Goal: Task Accomplishment & Management: Manage account settings

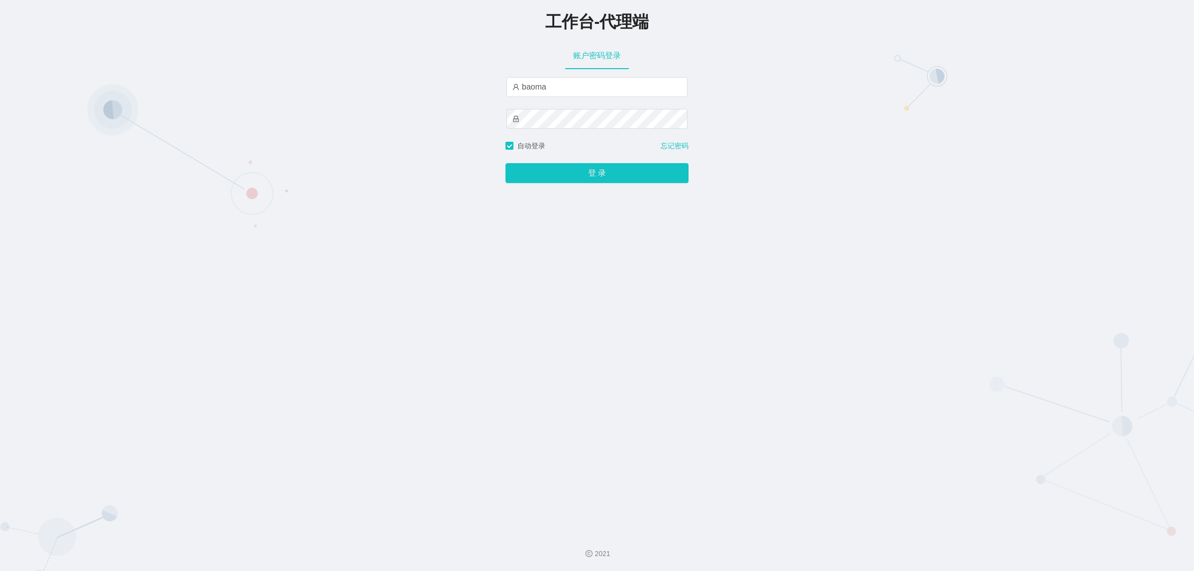
type input "damao"
click at [577, 167] on button "登 录" at bounding box center [596, 173] width 183 height 20
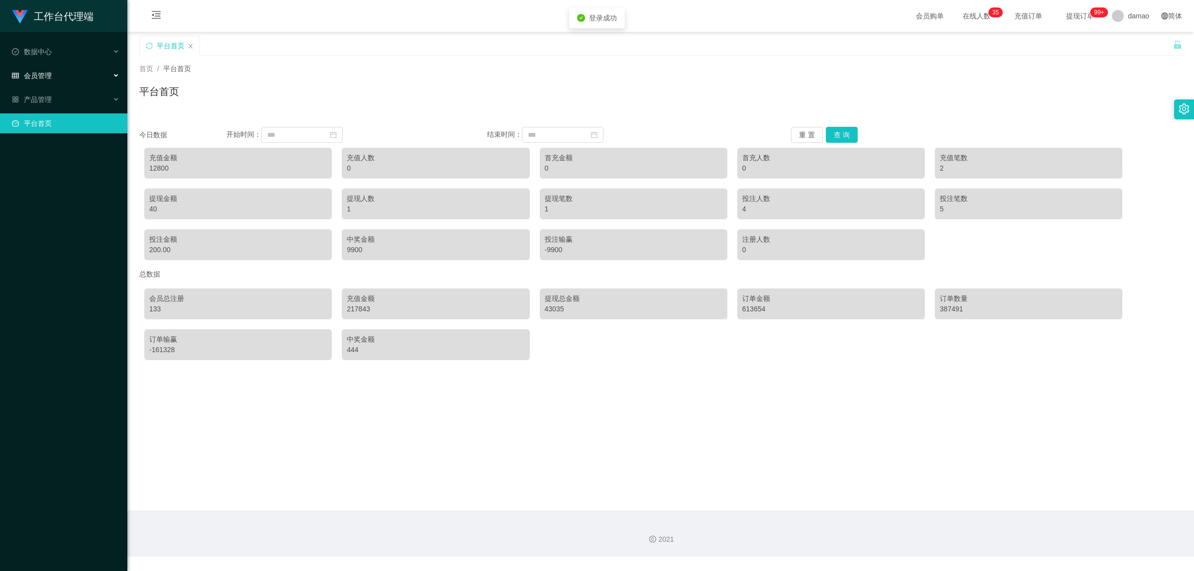
click at [47, 79] on span "会员管理" at bounding box center [32, 76] width 40 height 8
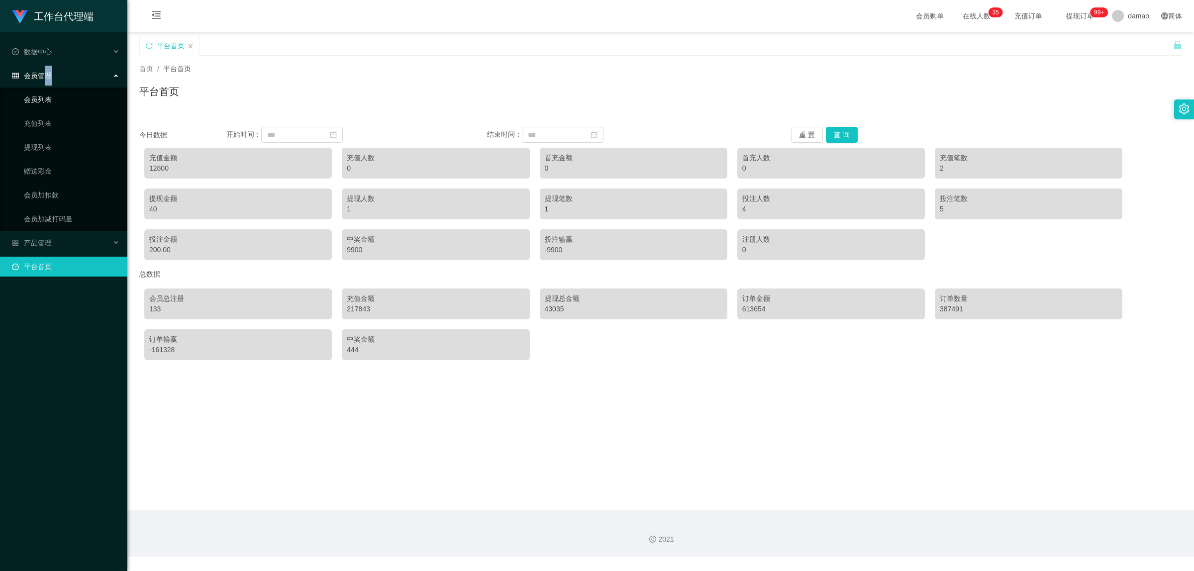
click at [46, 99] on link "会员列表" at bounding box center [71, 100] width 95 height 20
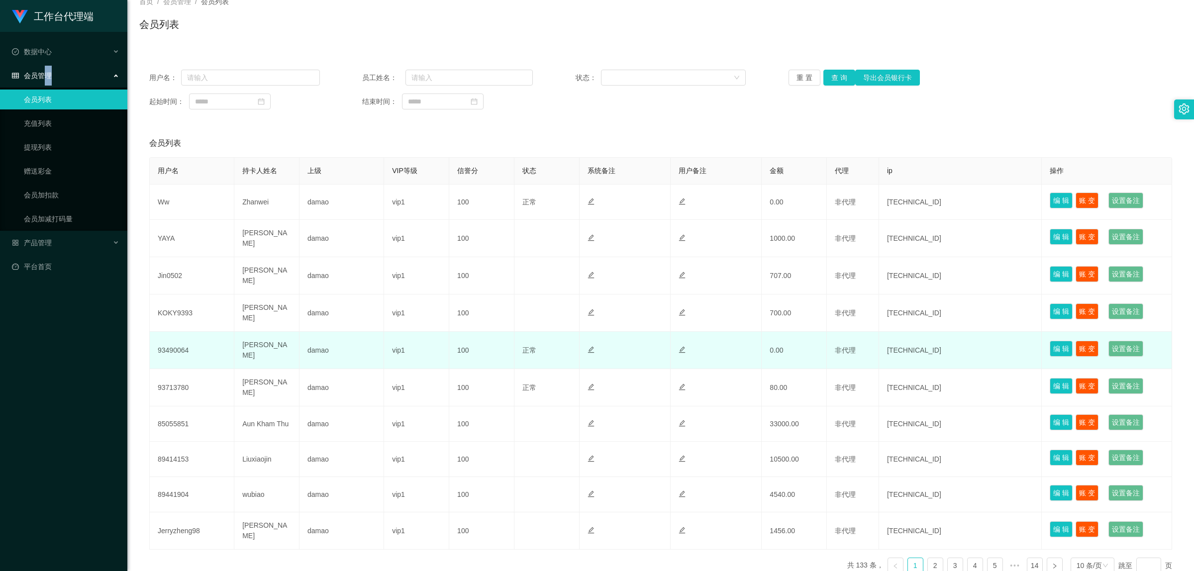
scroll to position [121, 0]
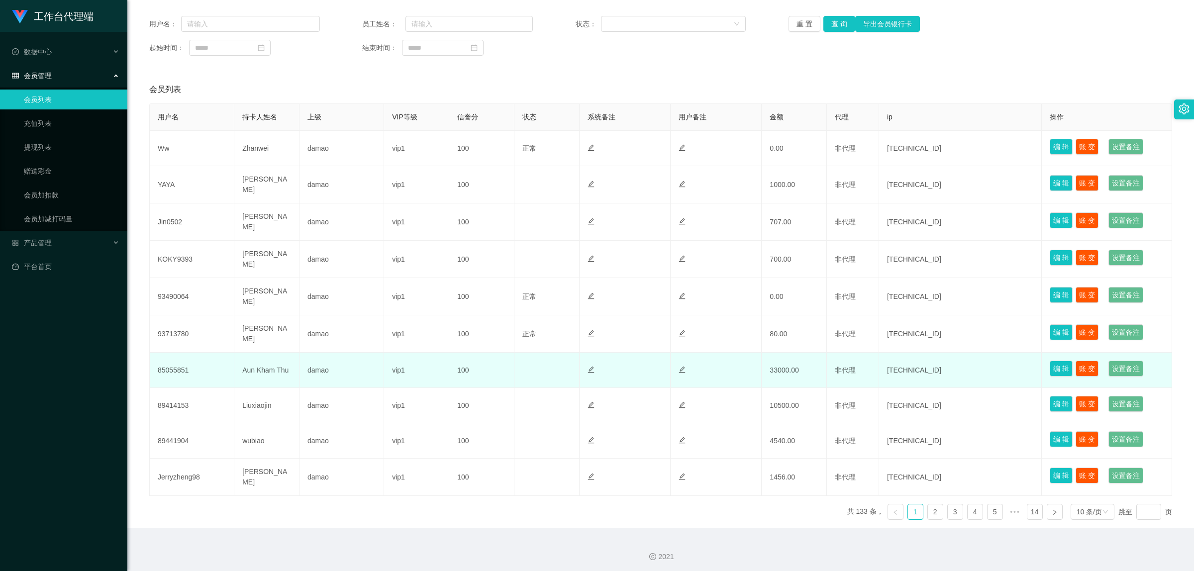
click at [183, 364] on td "85055851" at bounding box center [192, 370] width 85 height 35
click at [1052, 362] on button "编 辑" at bounding box center [1060, 369] width 23 height 16
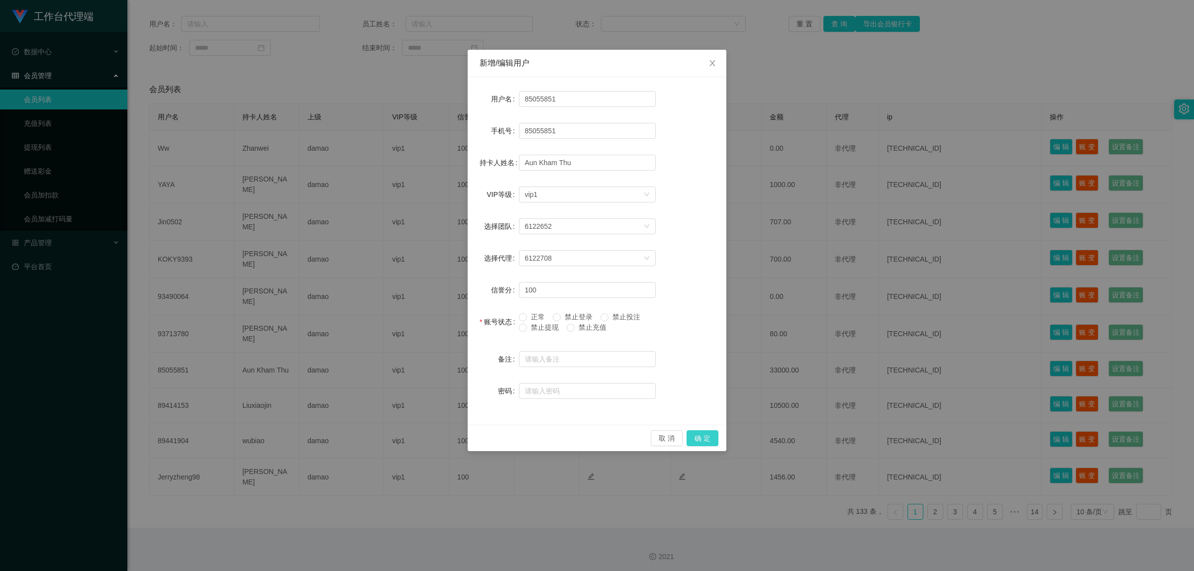
click at [702, 436] on button "确 定" at bounding box center [702, 438] width 32 height 16
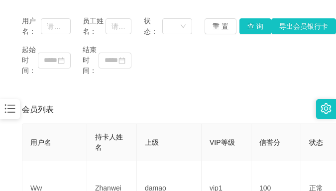
click at [299, 60] on div "起始时间： 结束时间：" at bounding box center [168, 60] width 292 height 31
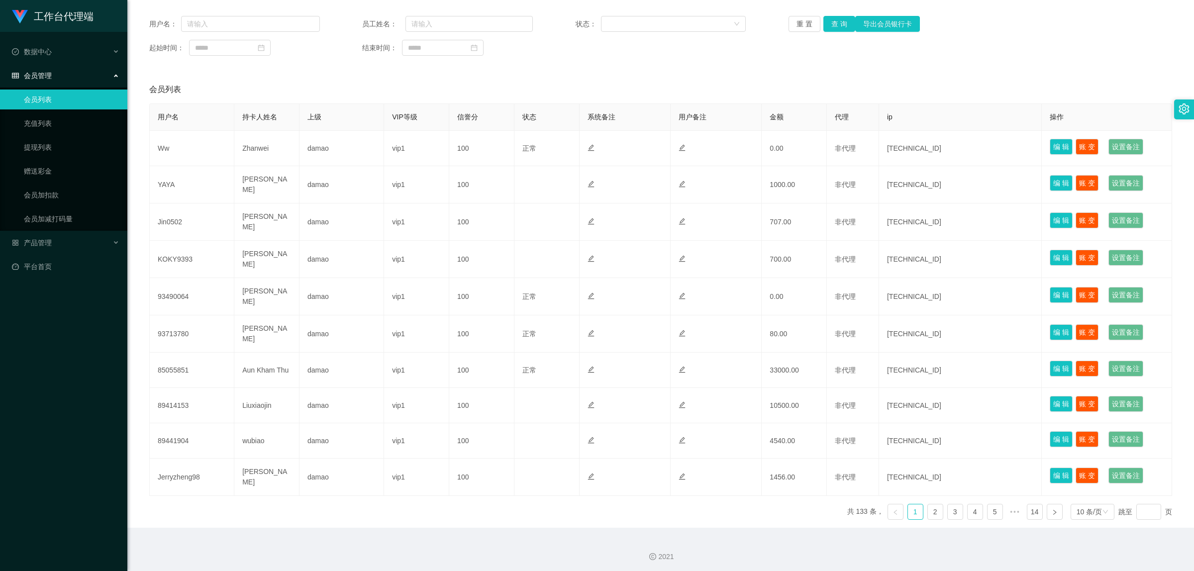
scroll to position [115, 0]
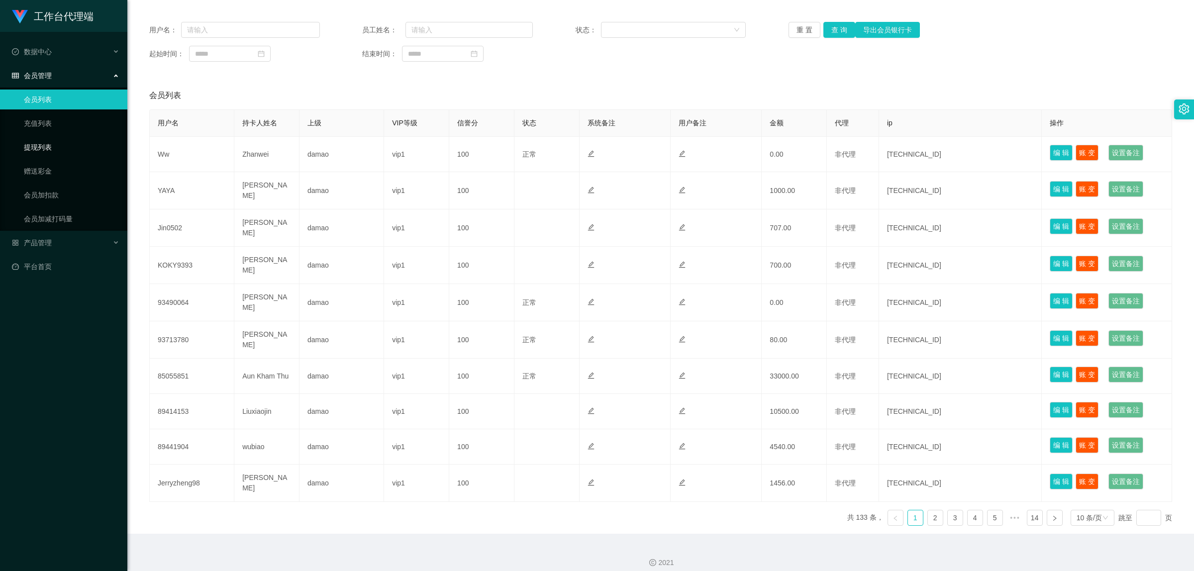
click at [45, 145] on link "提现列表" at bounding box center [71, 147] width 95 height 20
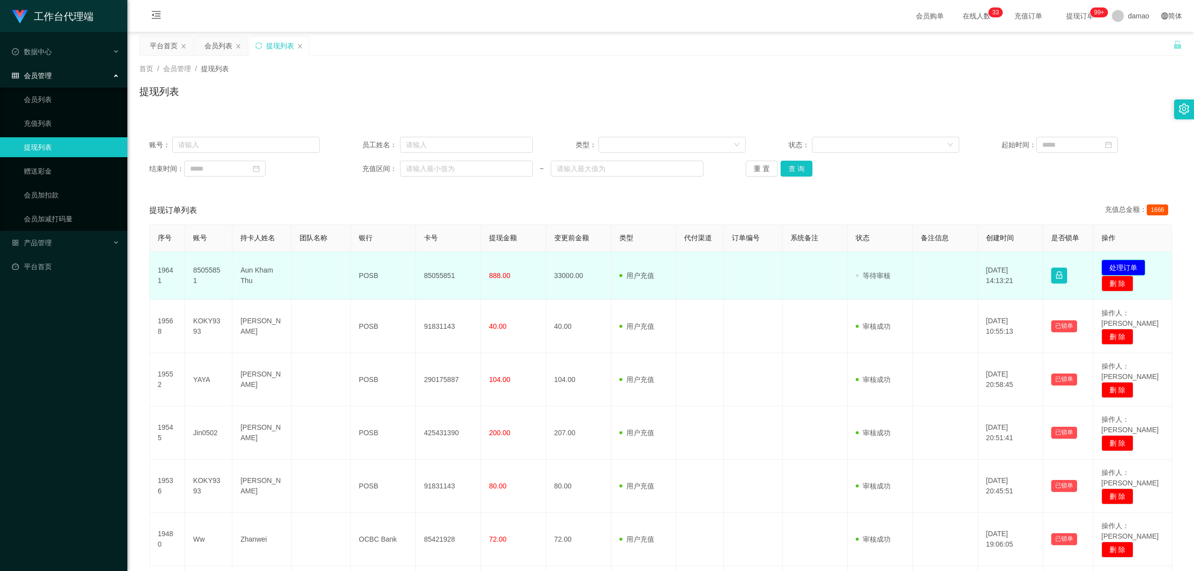
click at [1131, 266] on button "处理订单" at bounding box center [1123, 268] width 44 height 16
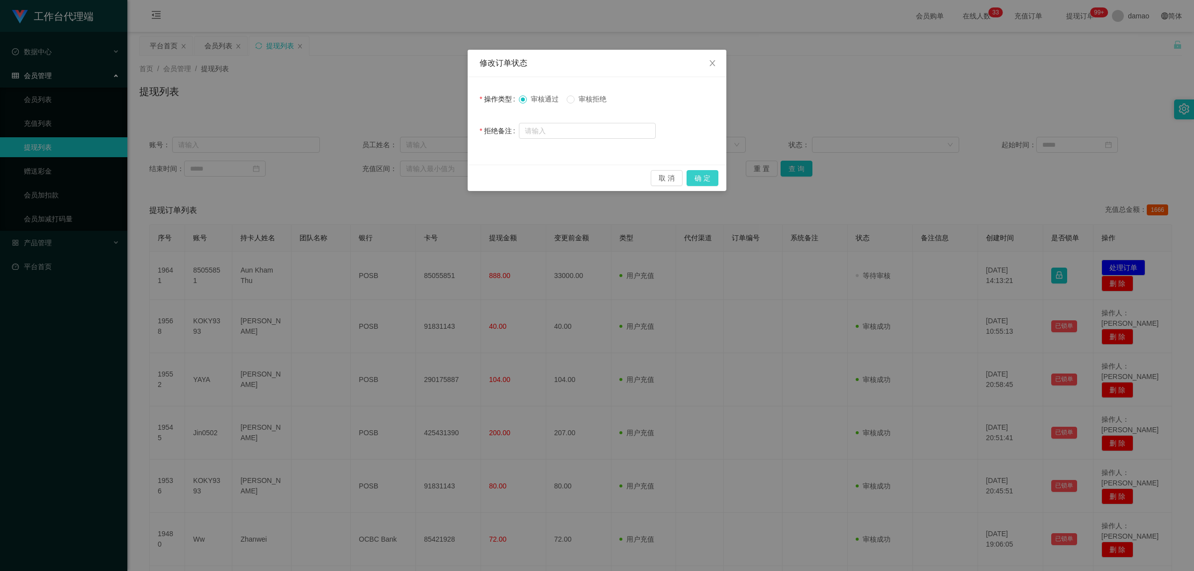
click at [707, 182] on button "确 定" at bounding box center [702, 178] width 32 height 16
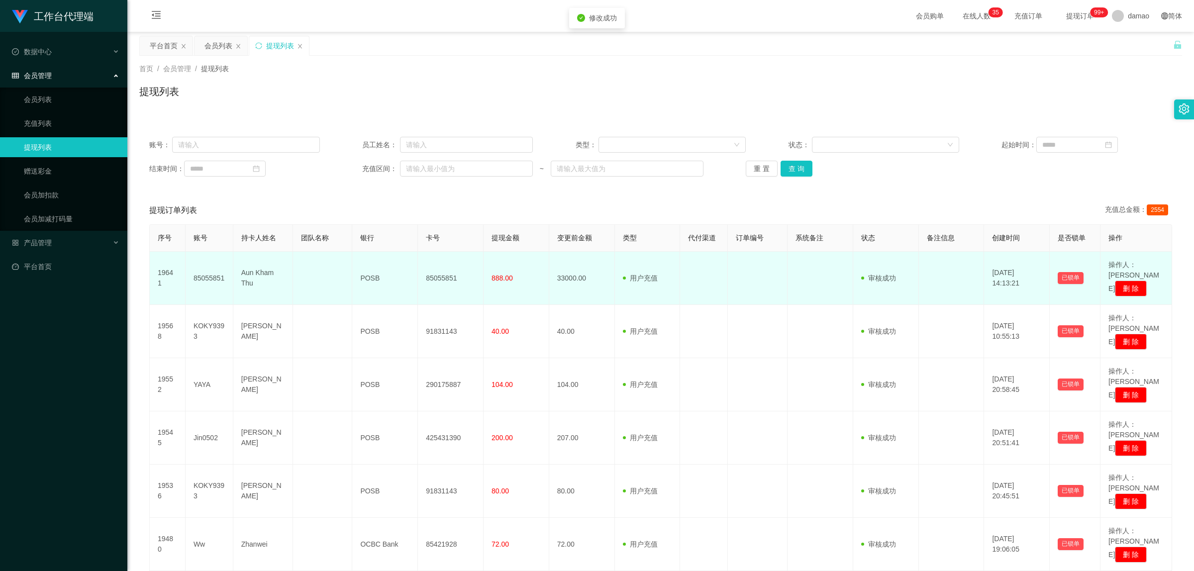
click at [439, 272] on td "85055851" at bounding box center [451, 278] width 66 height 53
copy td "85055851"
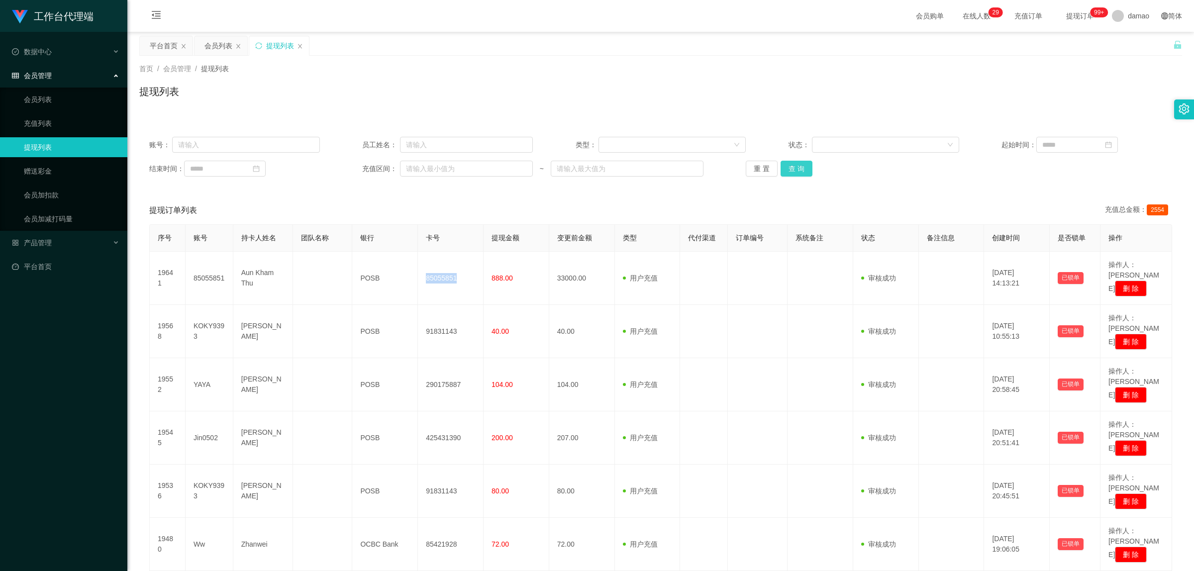
click at [802, 165] on button "查 询" at bounding box center [796, 169] width 32 height 16
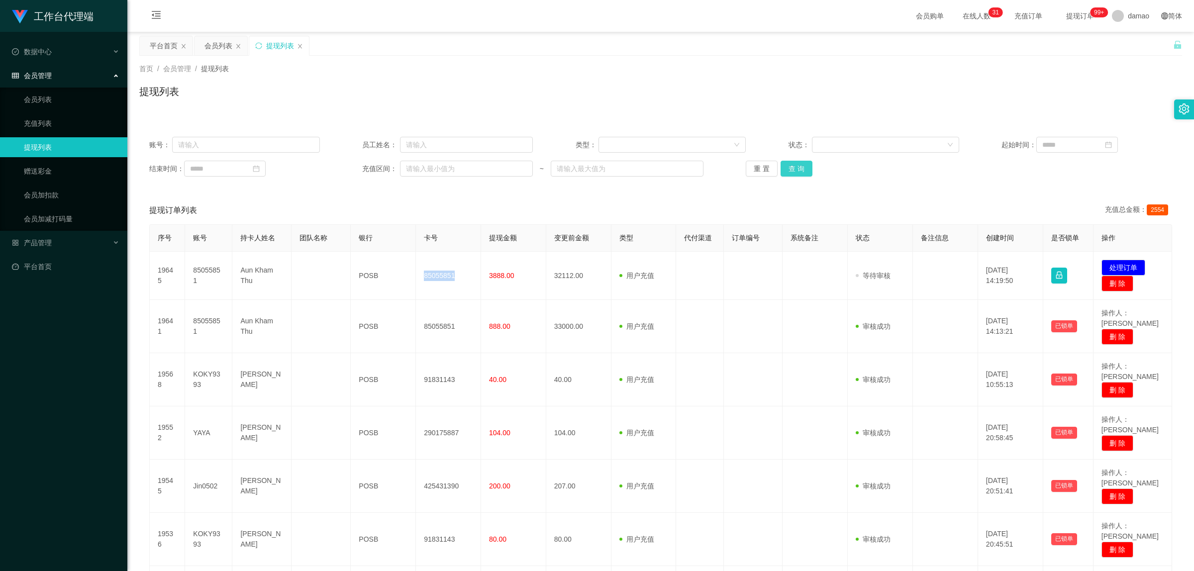
click at [795, 173] on button "查 询" at bounding box center [796, 169] width 32 height 16
click at [796, 172] on button "查 询" at bounding box center [796, 169] width 32 height 16
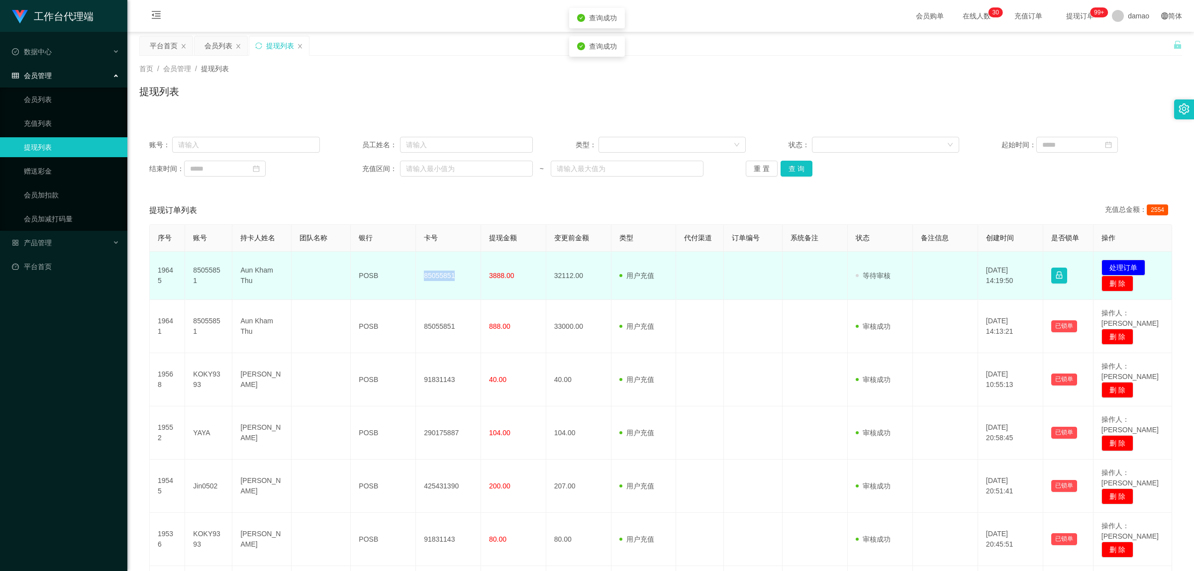
click at [455, 274] on td "85055851" at bounding box center [448, 276] width 65 height 48
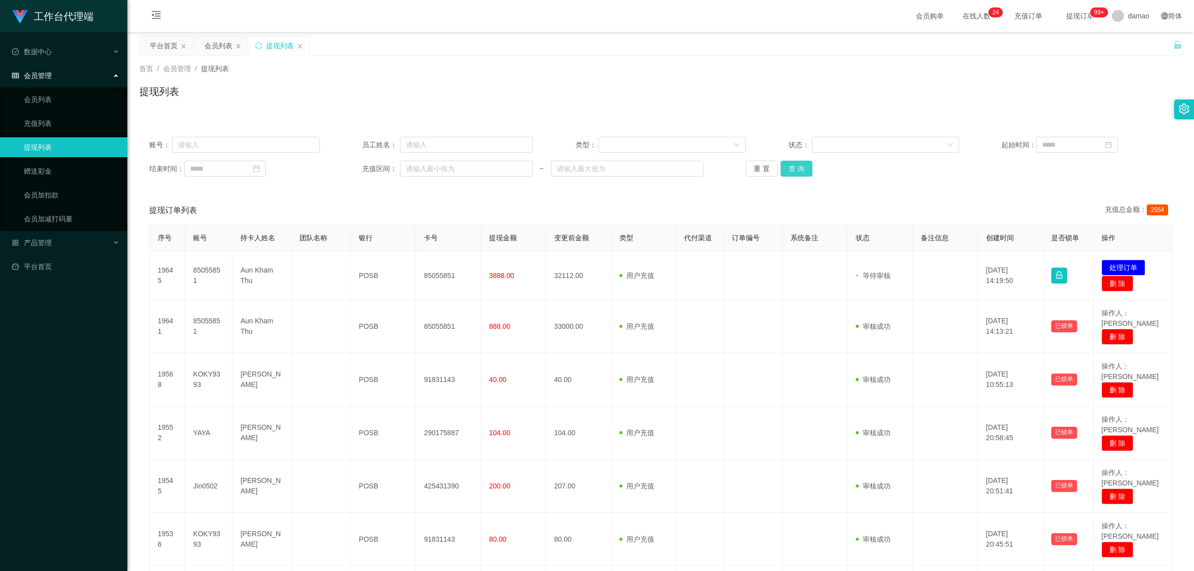
click at [796, 163] on button "查 询" at bounding box center [796, 169] width 32 height 16
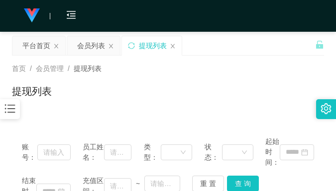
click at [288, 94] on div "提现列表" at bounding box center [168, 95] width 312 height 23
